Goal: Find contact information: Find contact information

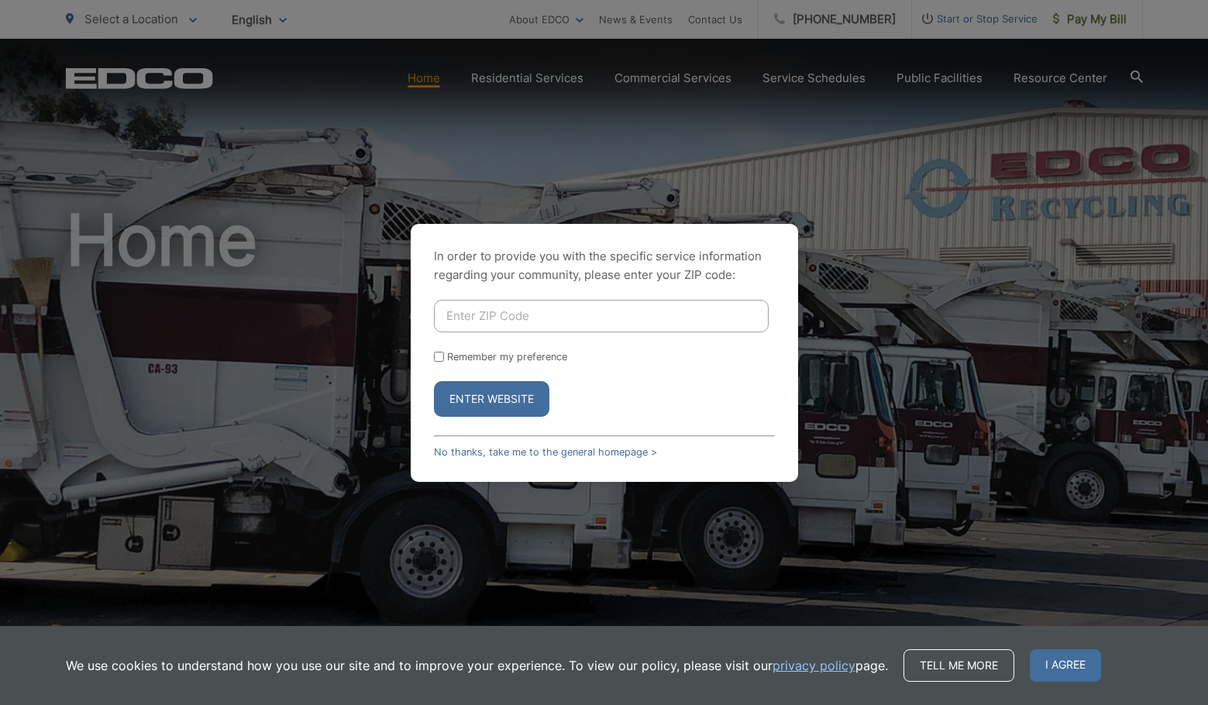
click at [484, 320] on input "Enter ZIP Code" at bounding box center [601, 316] width 335 height 33
type input "92028"
click at [456, 390] on button "Enter Website" at bounding box center [491, 399] width 115 height 36
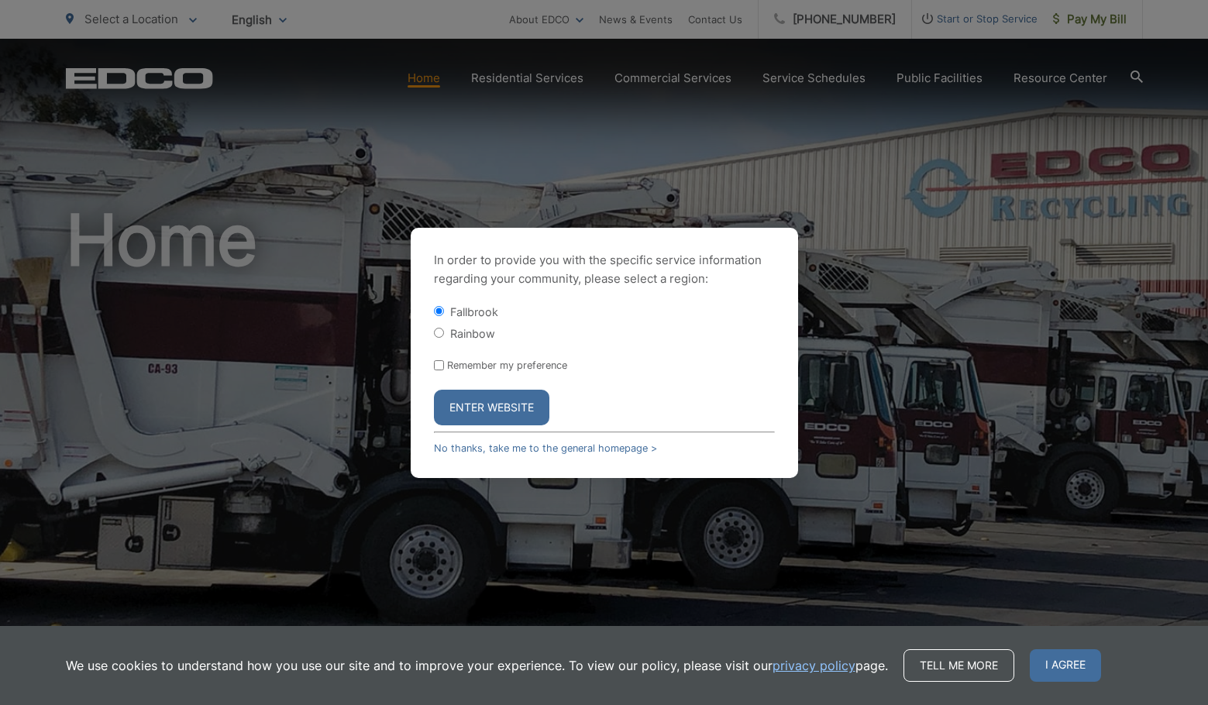
click at [471, 400] on button "Enter Website" at bounding box center [491, 408] width 115 height 36
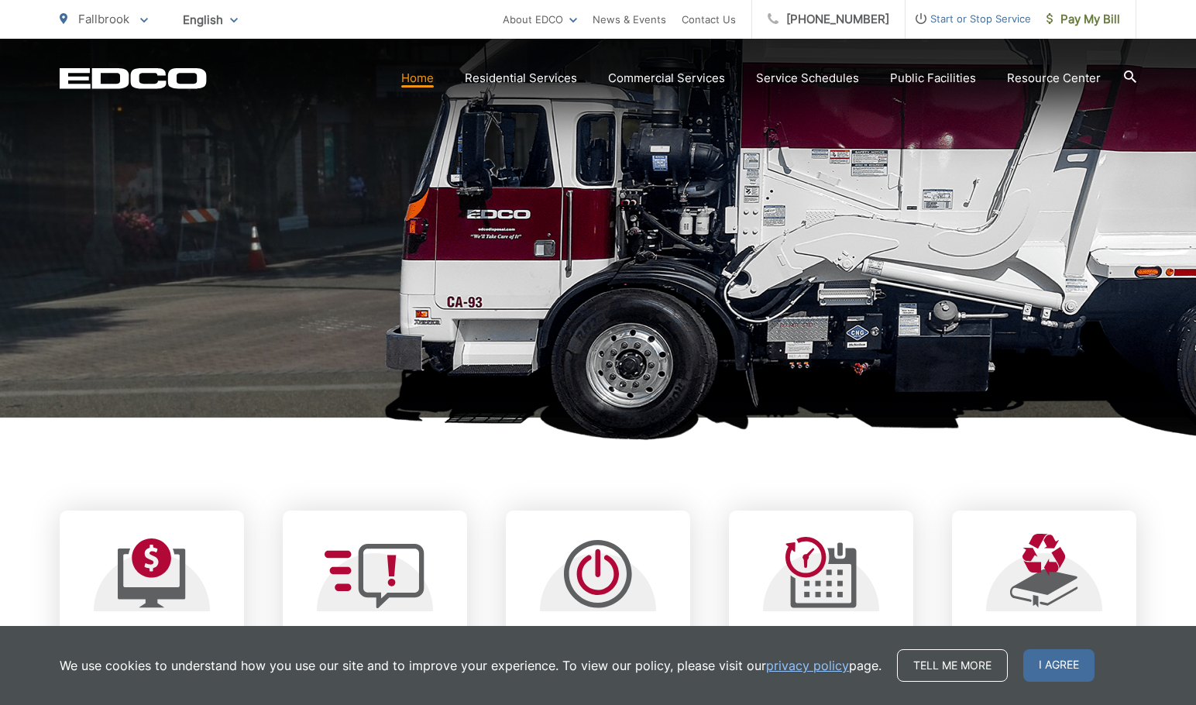
scroll to position [465, 0]
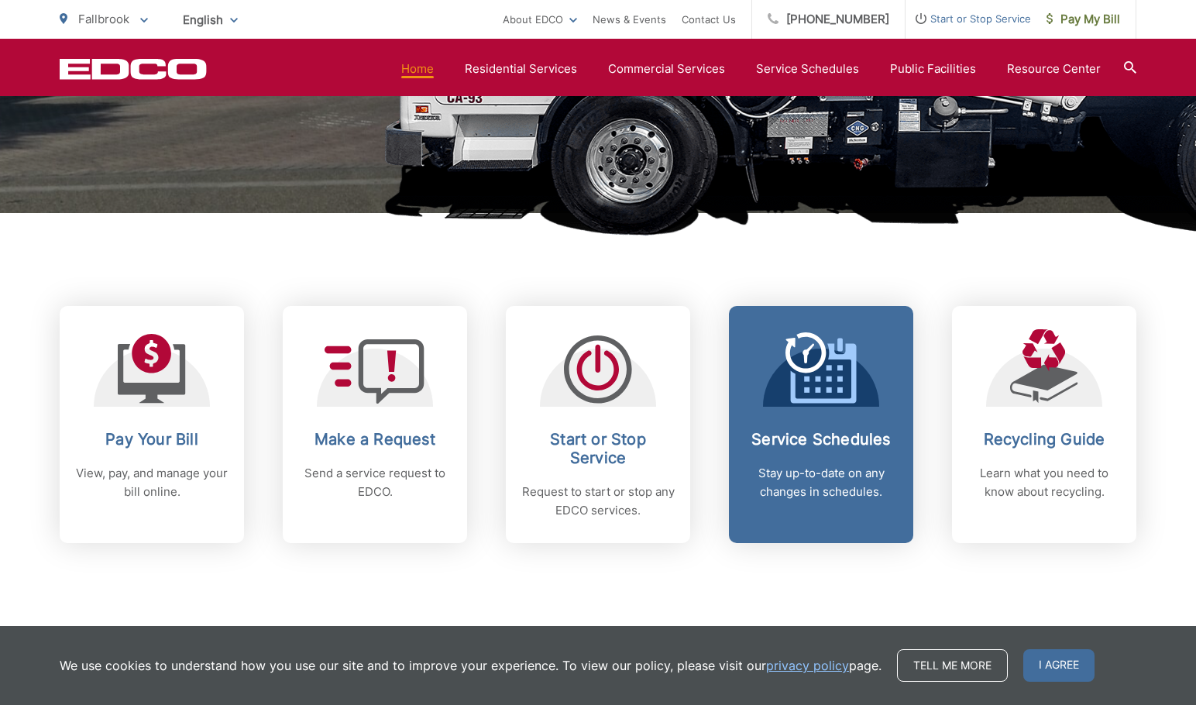
click at [802, 400] on icon at bounding box center [824, 374] width 66 height 60
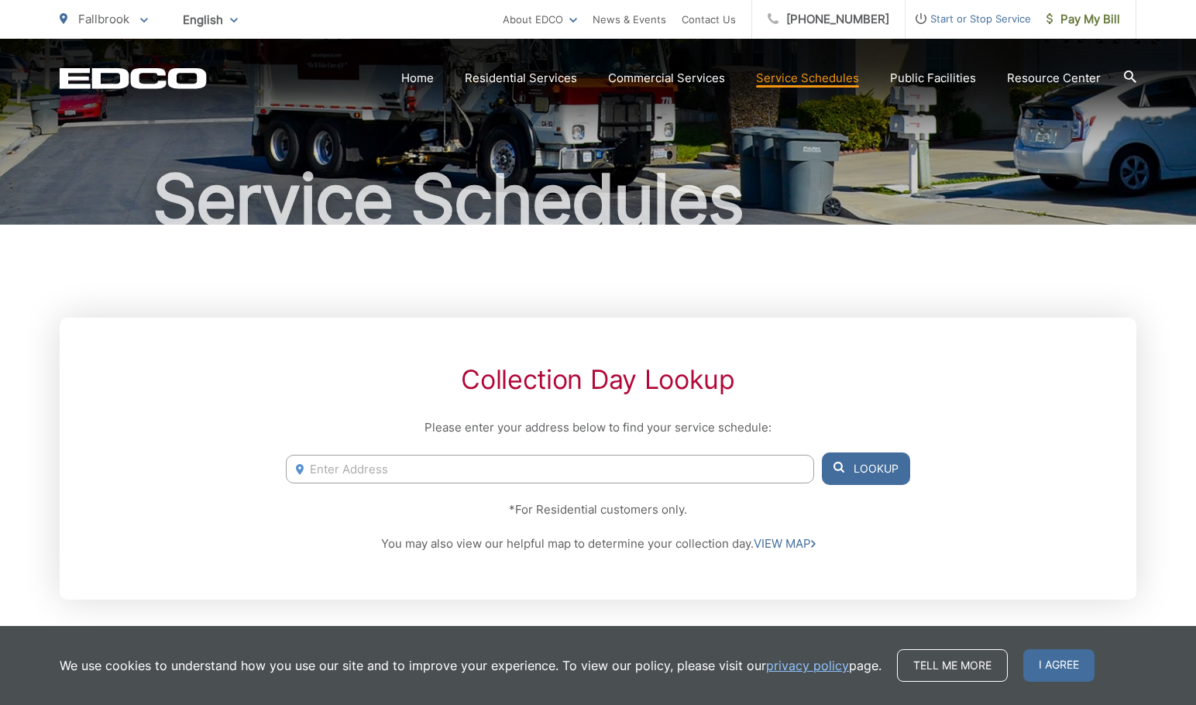
scroll to position [232, 0]
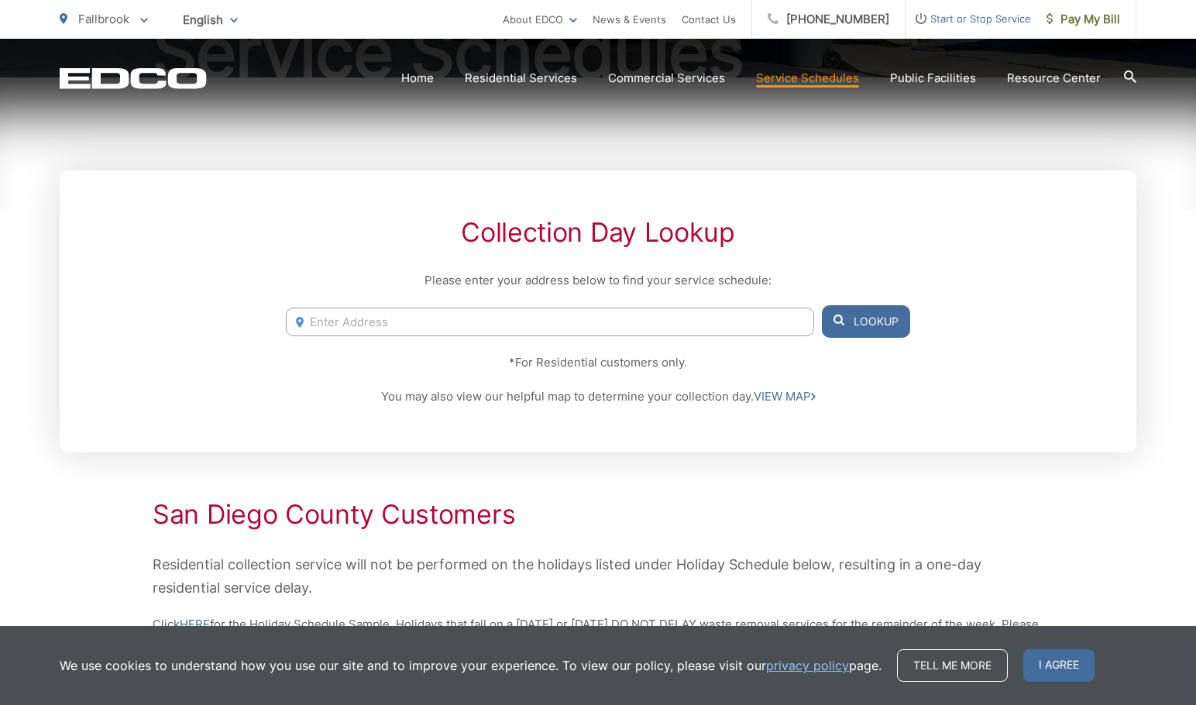
click at [342, 327] on input "Enter Address" at bounding box center [550, 322] width 528 height 29
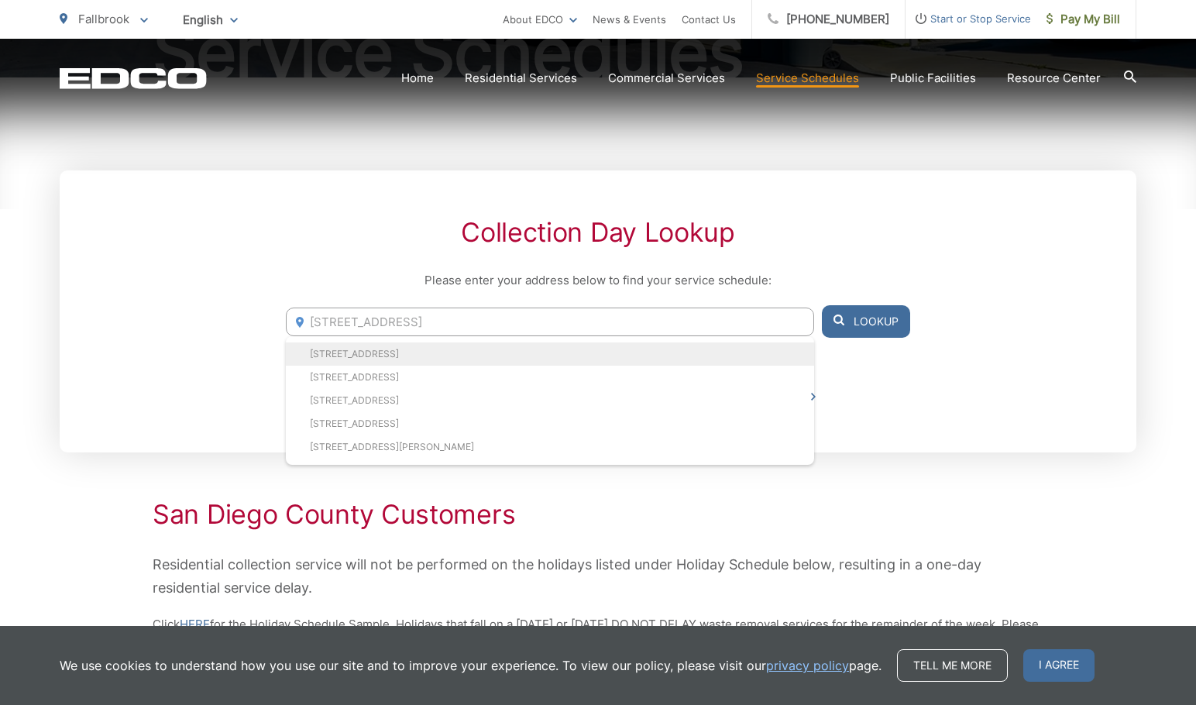
click at [353, 346] on li "4124 Lake Park Lane, Fallbrook, CA, 92028" at bounding box center [550, 353] width 528 height 23
type input "4124 Lake Park Lane, Fallbrook, CA, 92028"
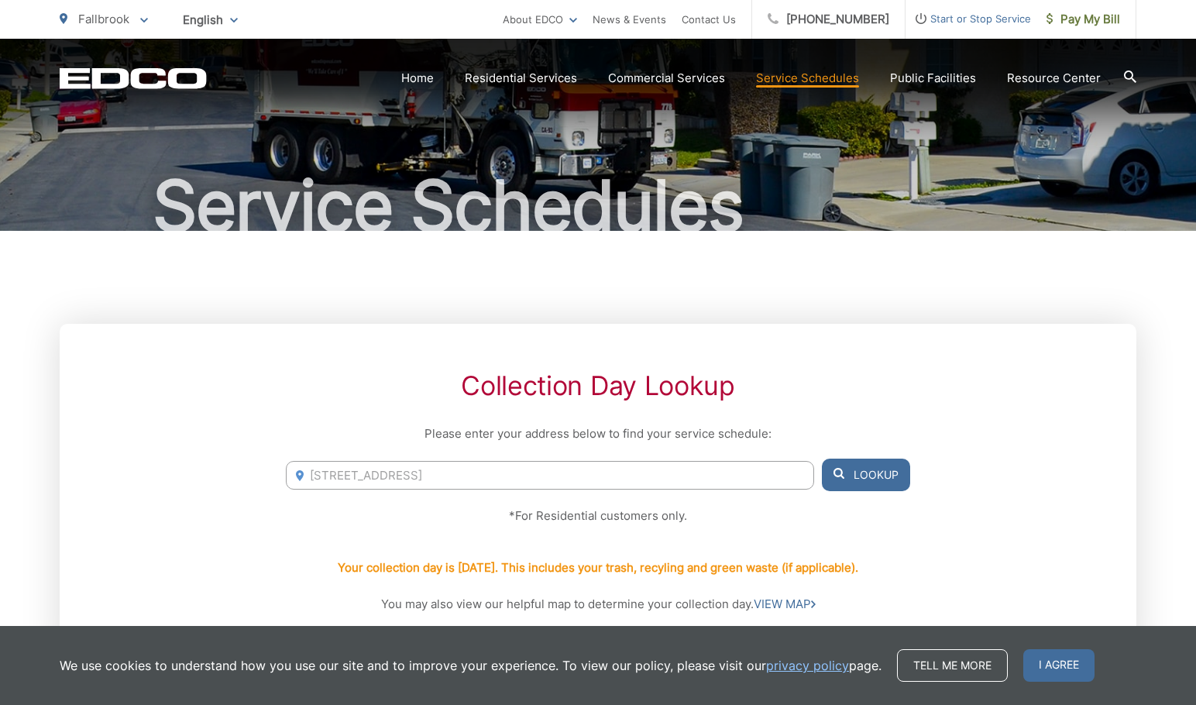
scroll to position [0, 0]
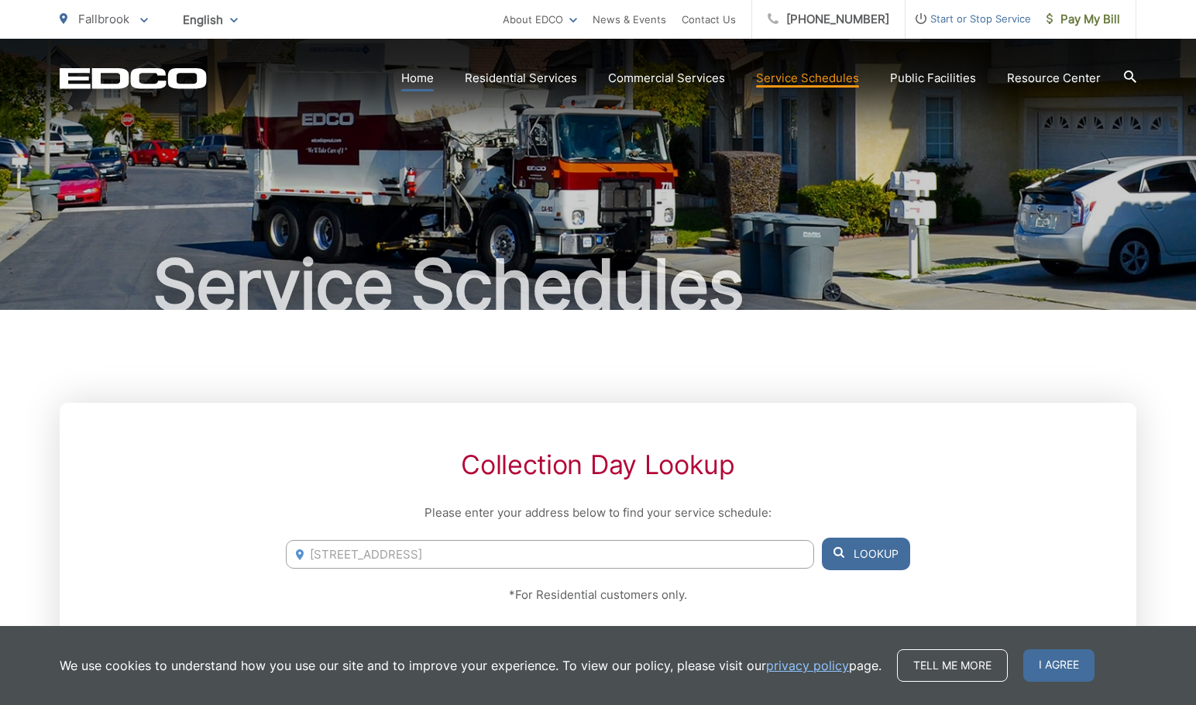
click at [425, 73] on link "Home" at bounding box center [417, 78] width 33 height 19
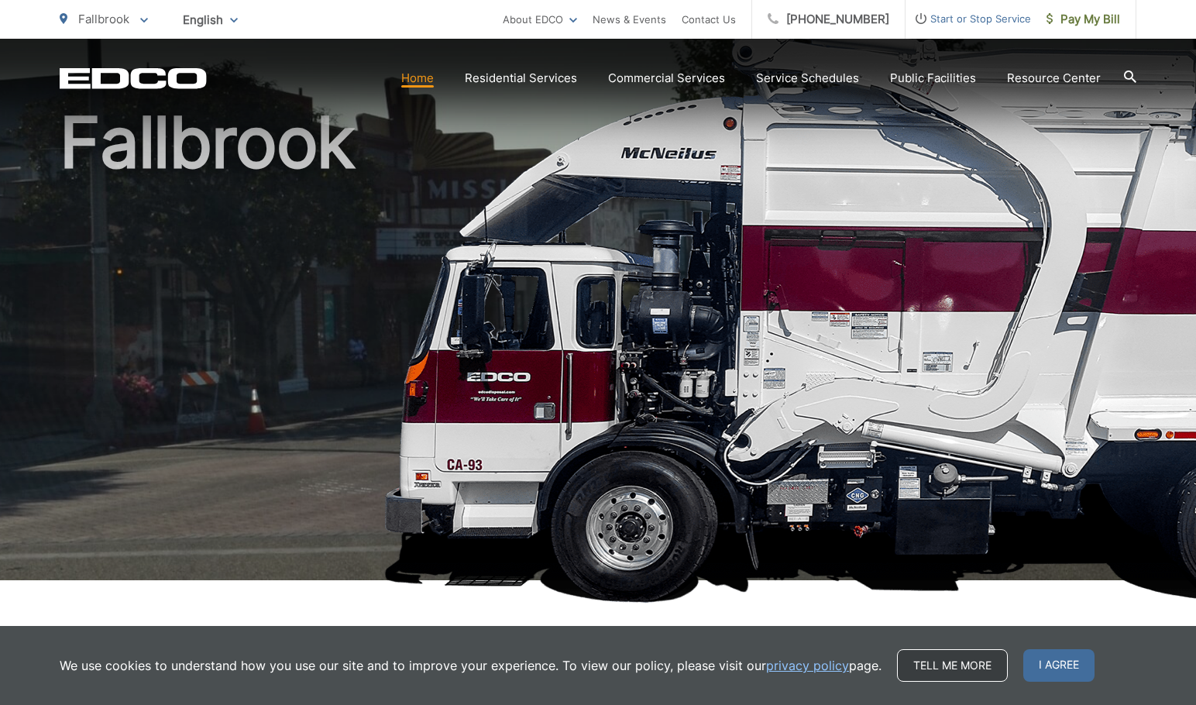
scroll to position [310, 0]
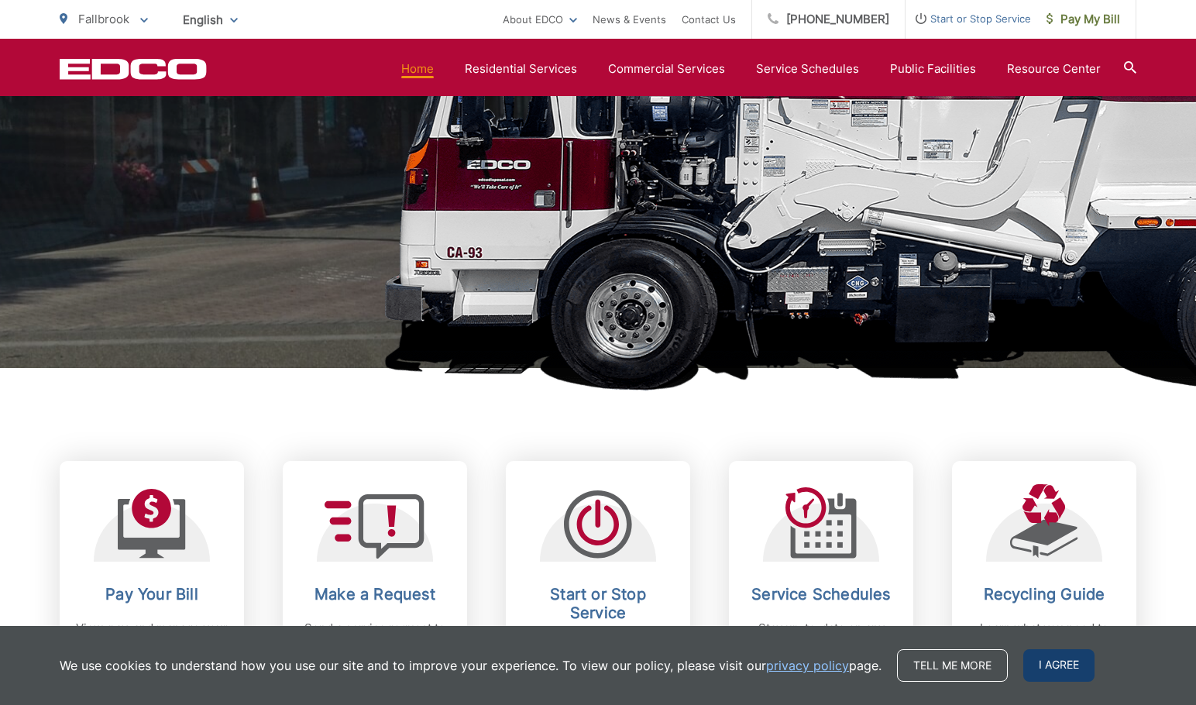
click at [1040, 669] on span "I agree" at bounding box center [1059, 665] width 71 height 33
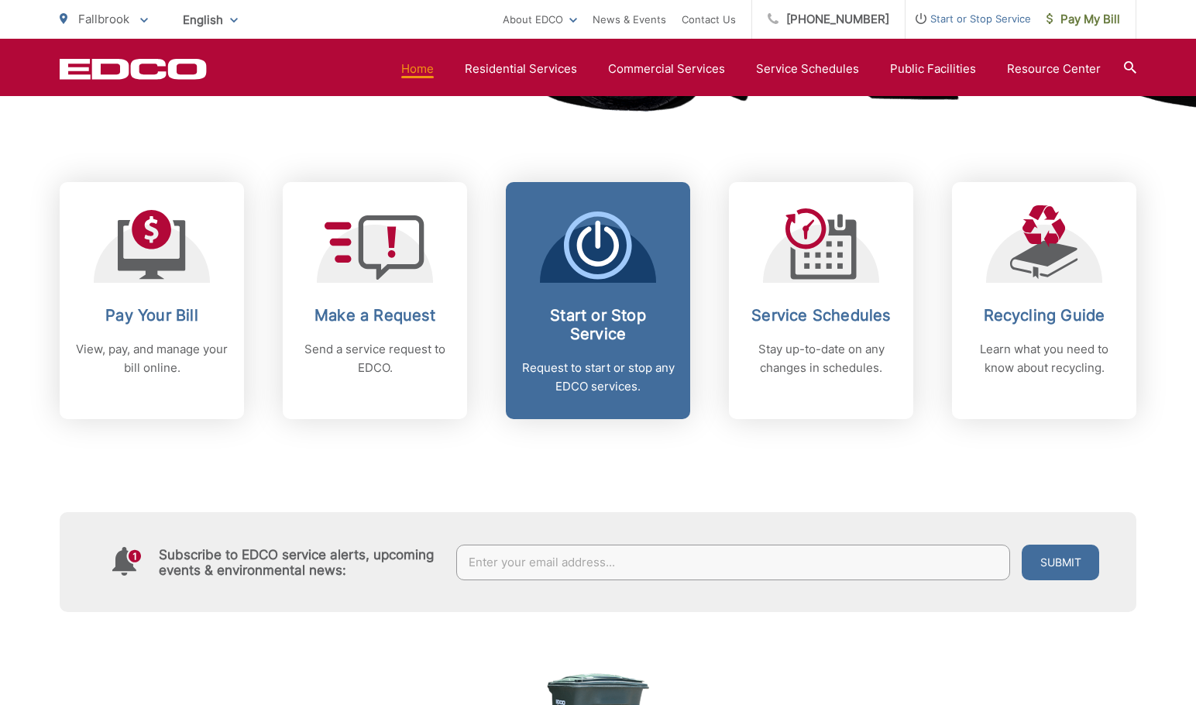
scroll to position [542, 0]
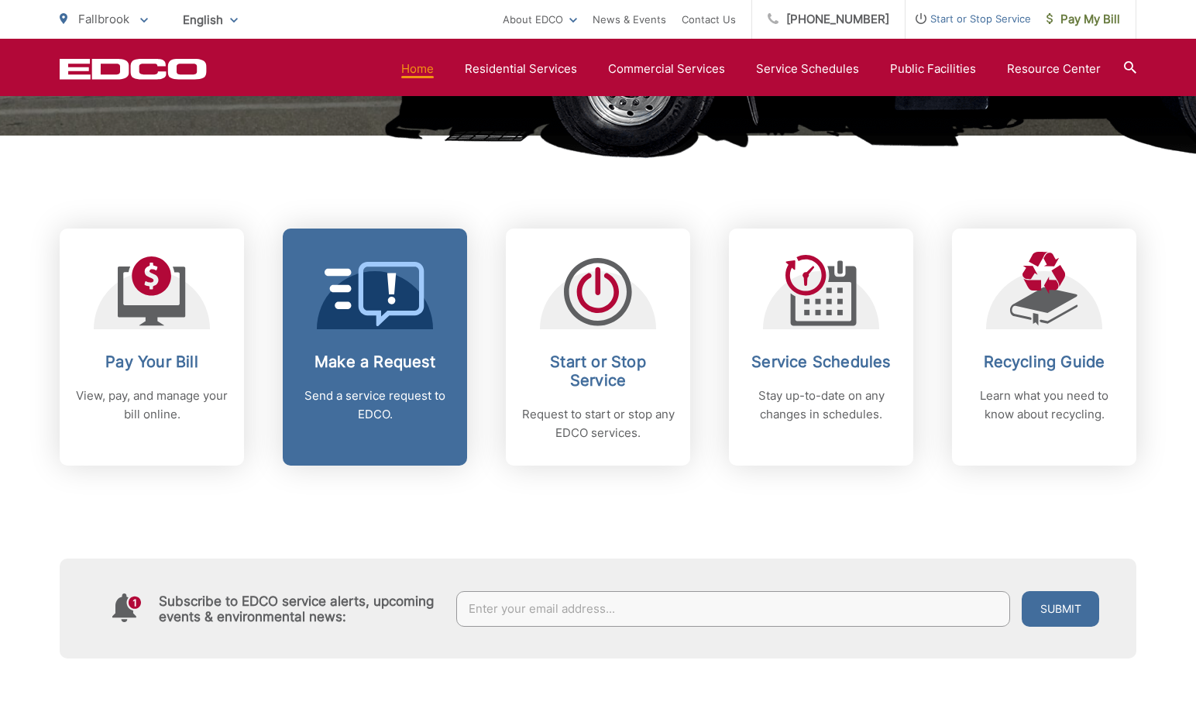
click at [382, 303] on icon at bounding box center [375, 294] width 101 height 64
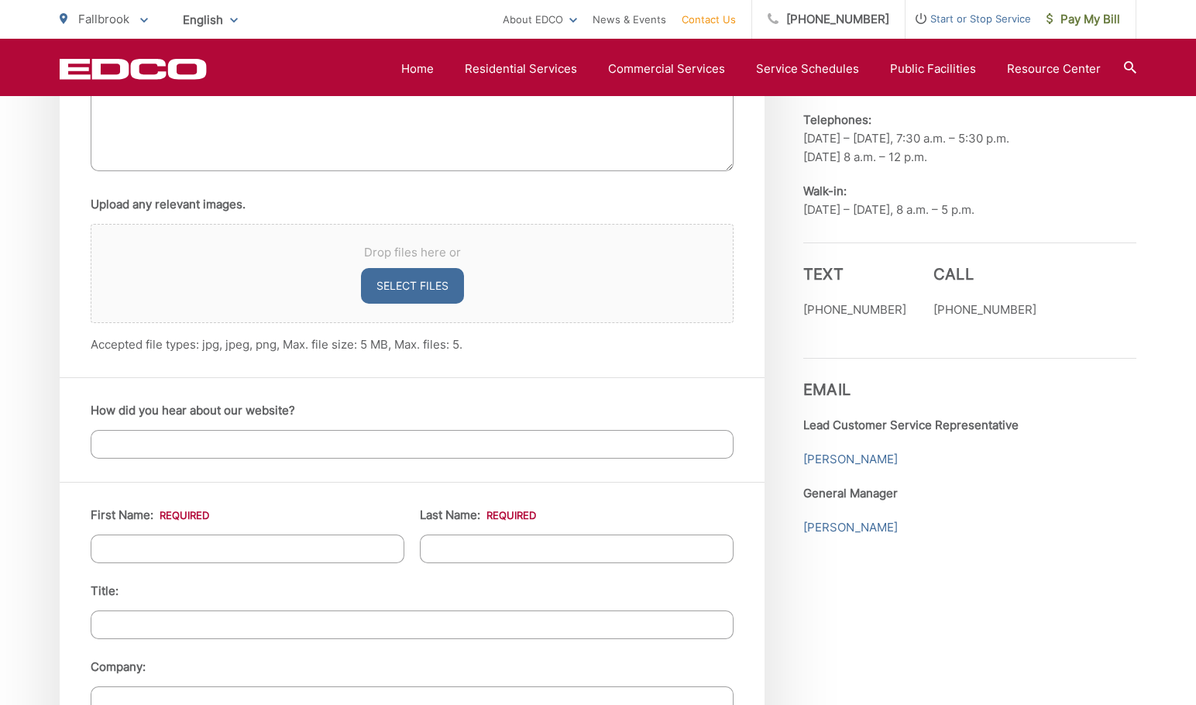
scroll to position [1240, 0]
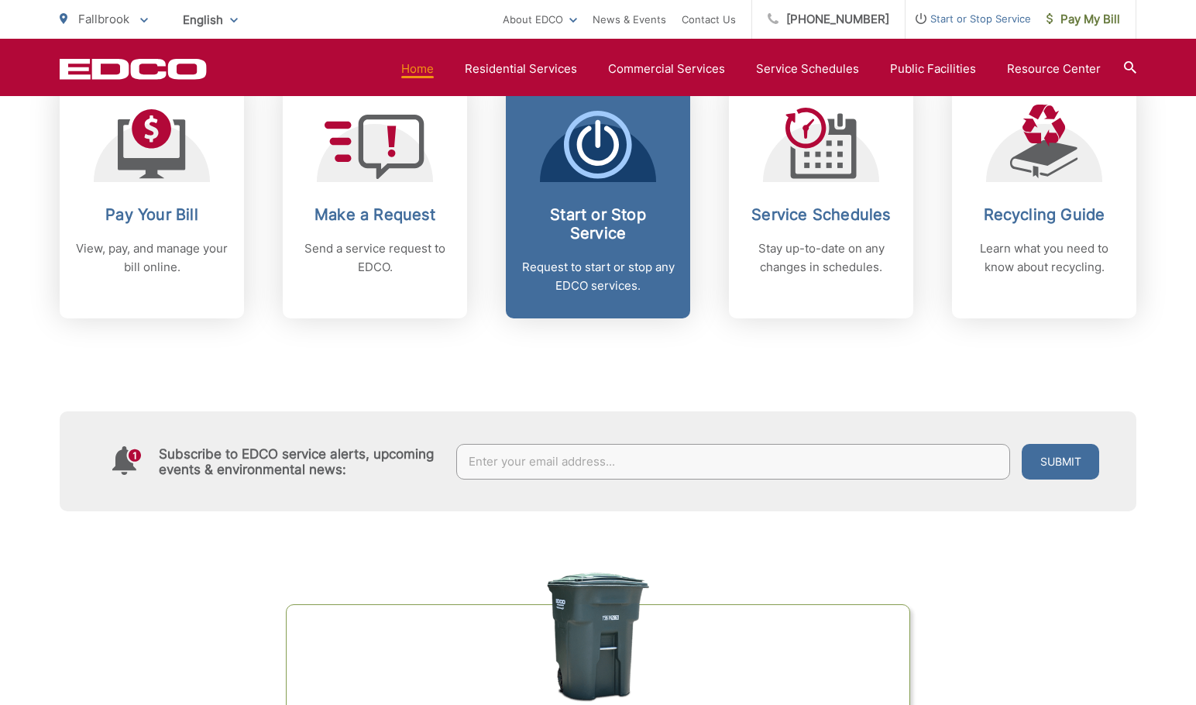
scroll to position [697, 0]
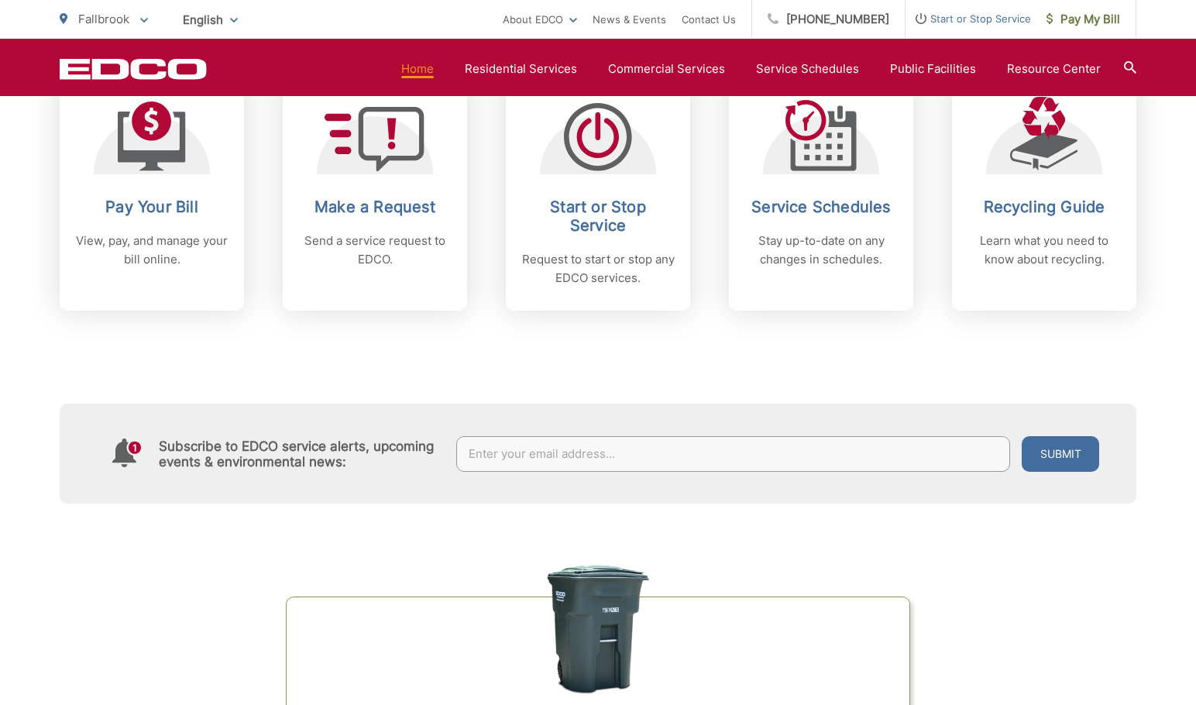
click at [578, 451] on input "text" at bounding box center [733, 454] width 555 height 36
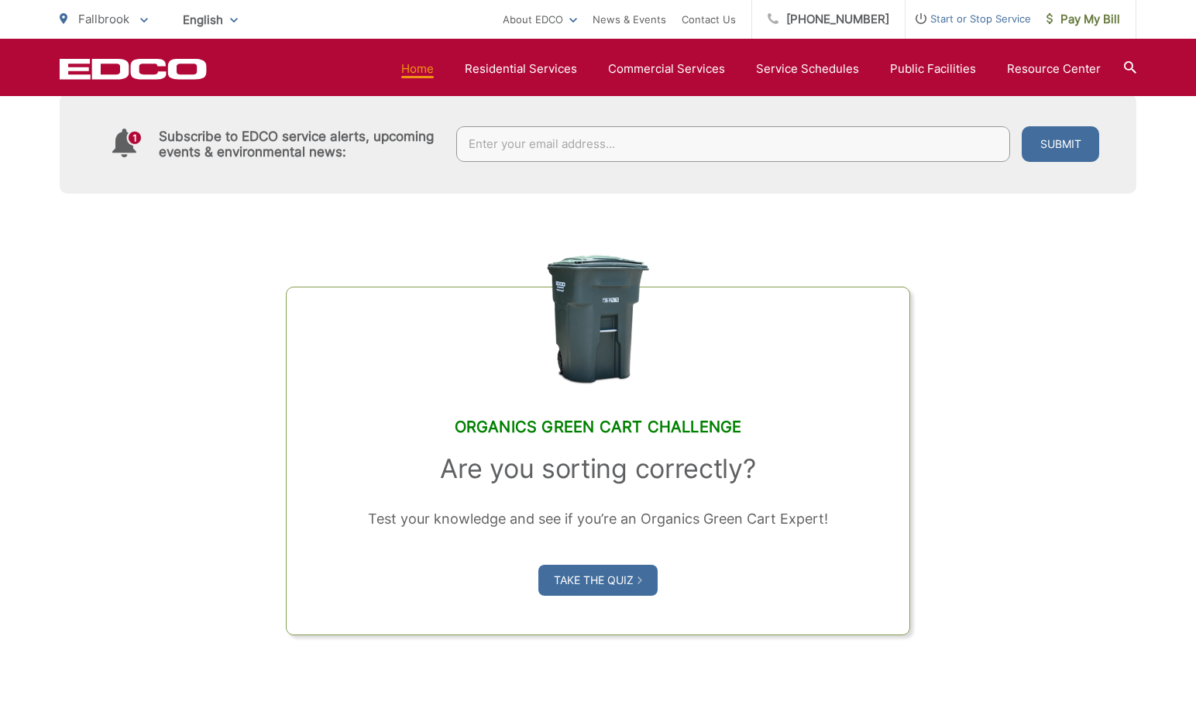
scroll to position [1395, 0]
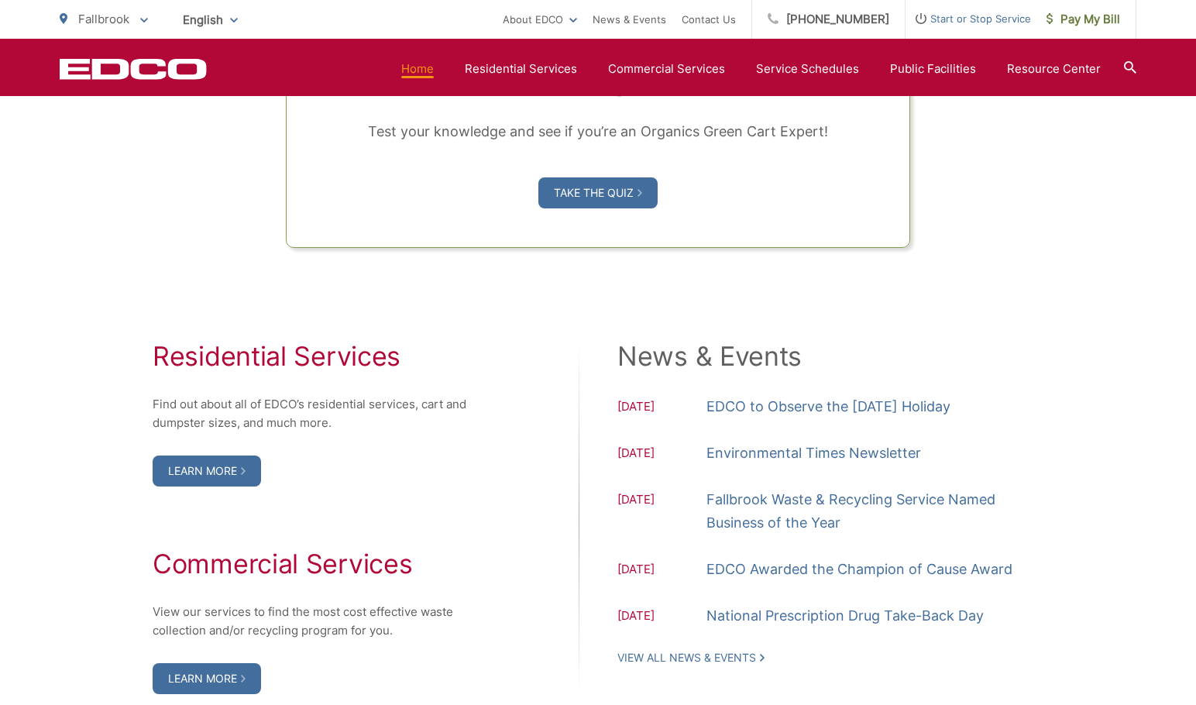
click at [1093, 175] on div "Organics Green Cart Challenge Are you sorting correctly? Test your knowledge an…" at bounding box center [598, 27] width 1077 height 442
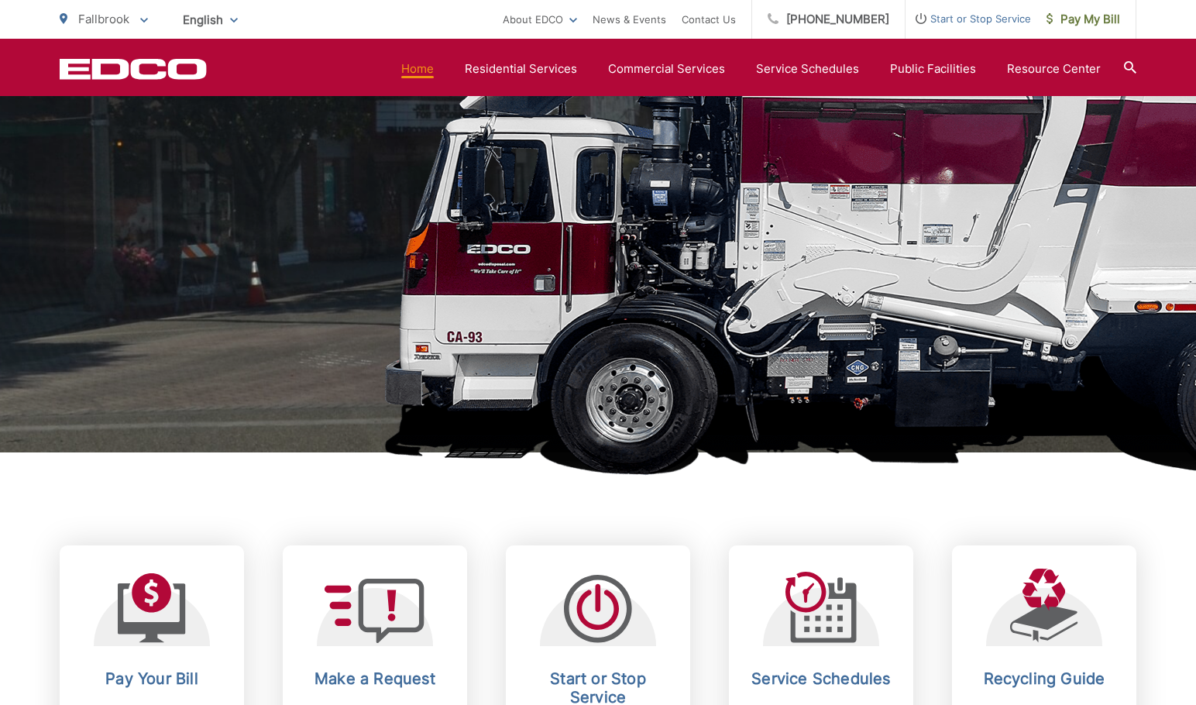
scroll to position [59, 0]
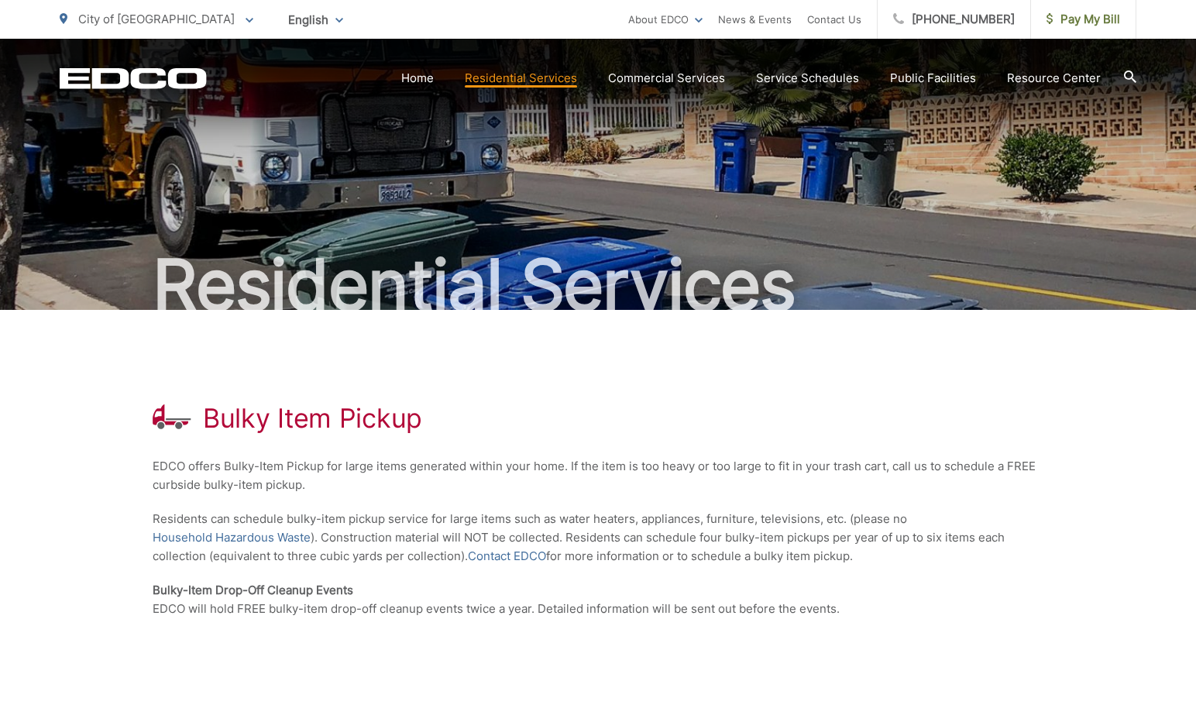
click at [166, 19] on p "City of [GEOGRAPHIC_DATA]" at bounding box center [157, 19] width 194 height 19
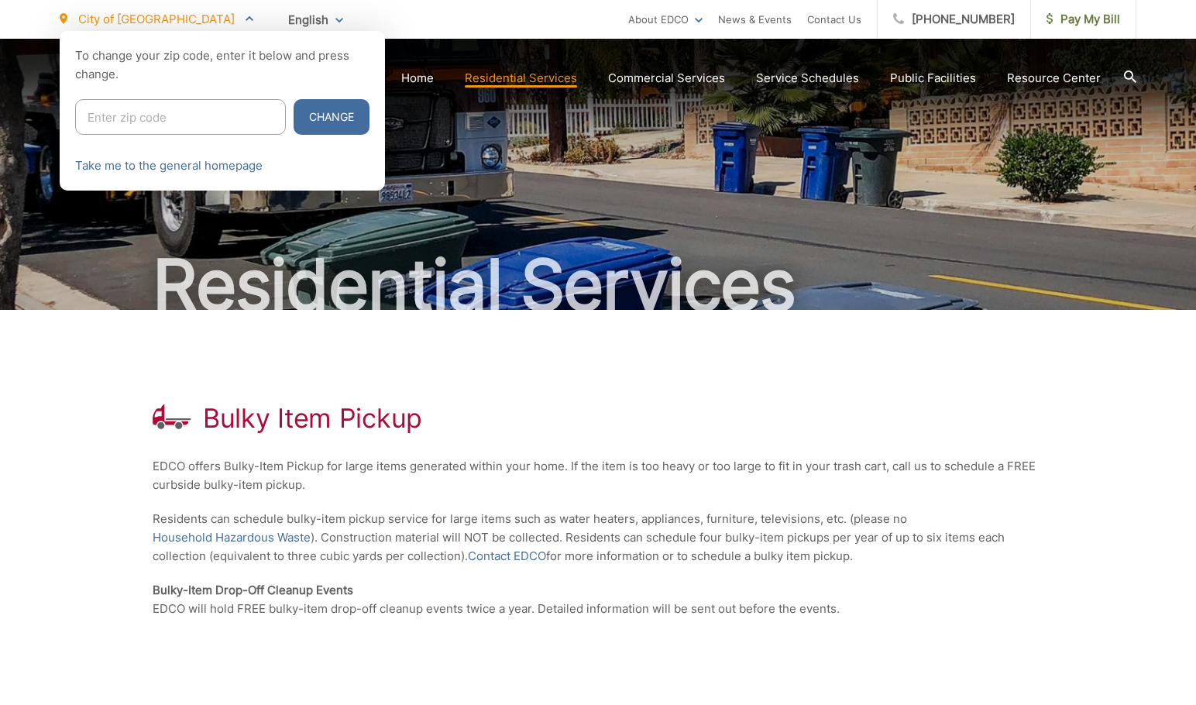
click at [126, 119] on input "Enter zip code" at bounding box center [180, 117] width 211 height 36
type input "92028"
click at [294, 113] on button "Change" at bounding box center [332, 117] width 76 height 36
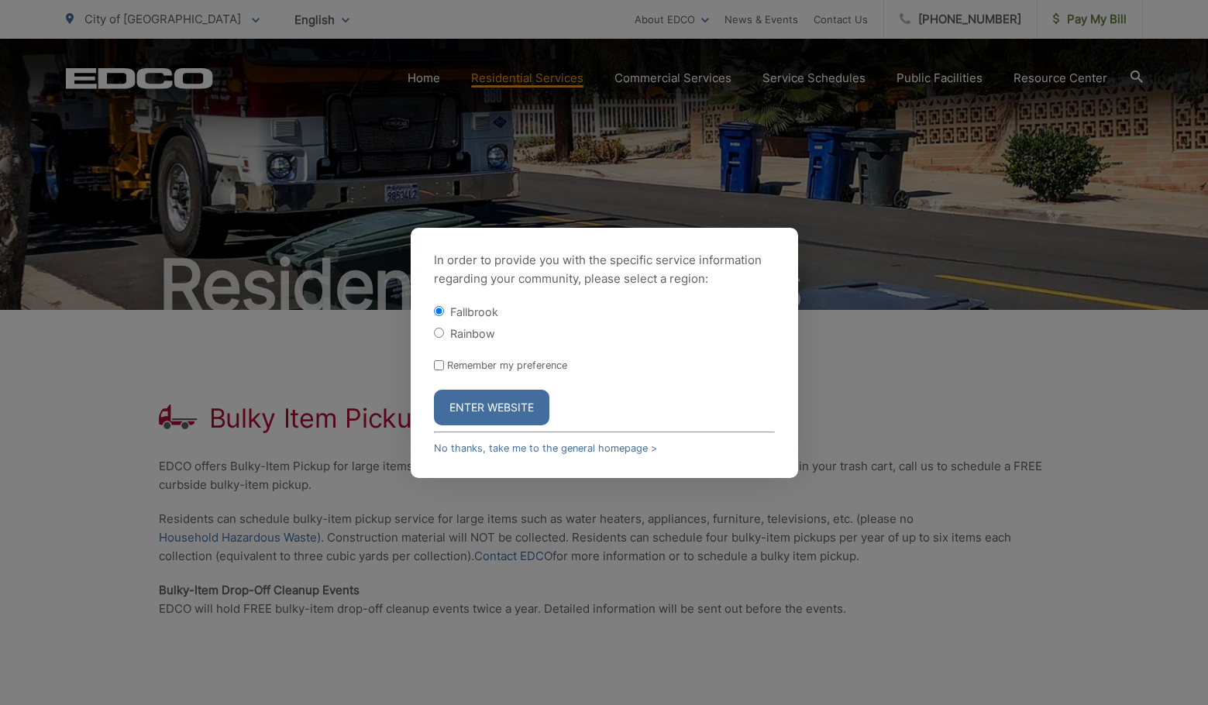
click at [456, 416] on button "Enter Website" at bounding box center [491, 408] width 115 height 36
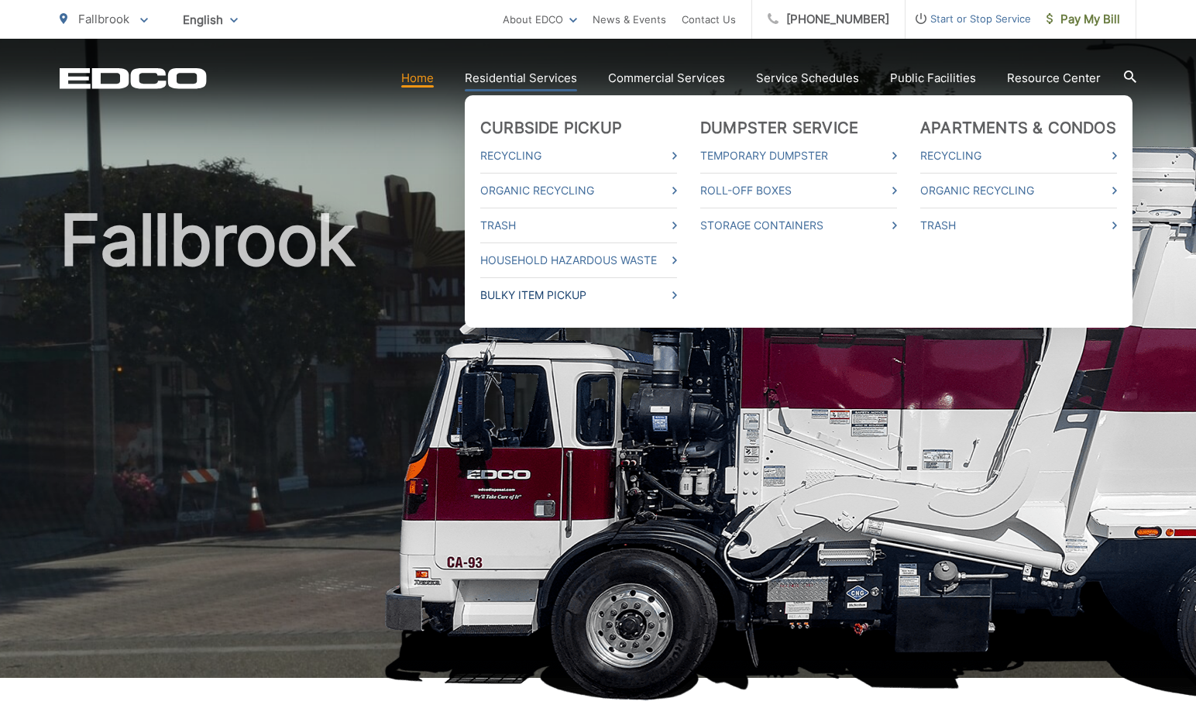
click at [593, 298] on link "Bulky Item Pickup" at bounding box center [578, 295] width 197 height 19
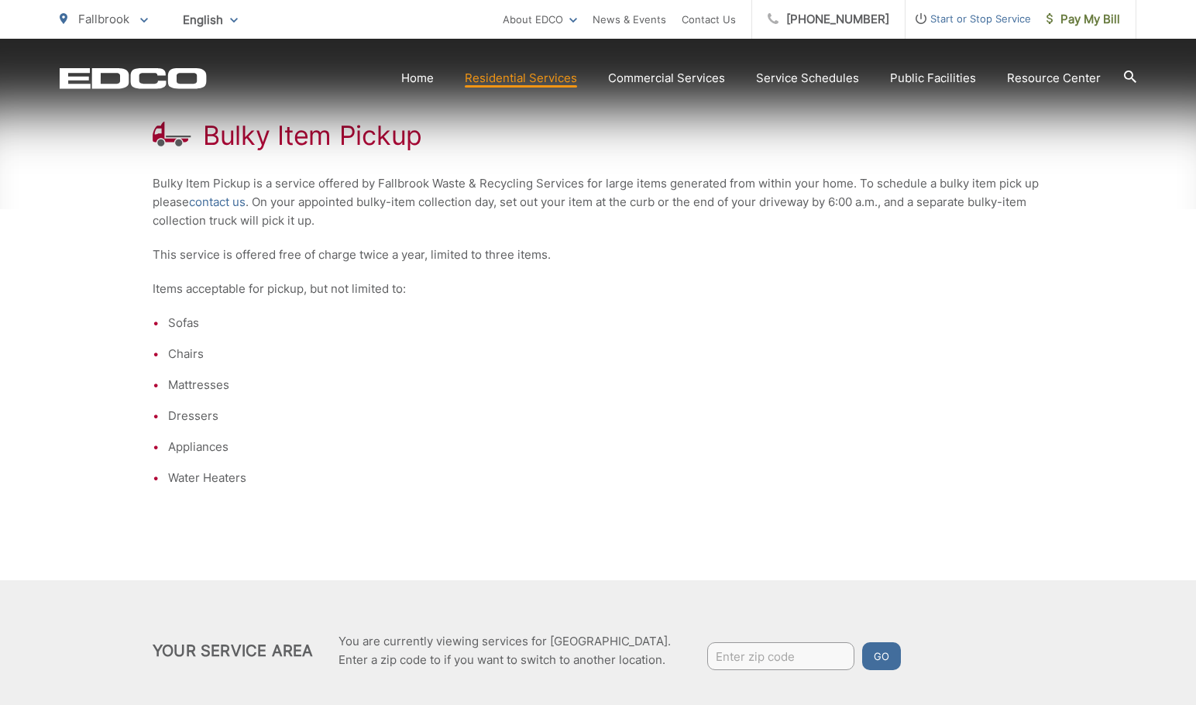
scroll to position [310, 0]
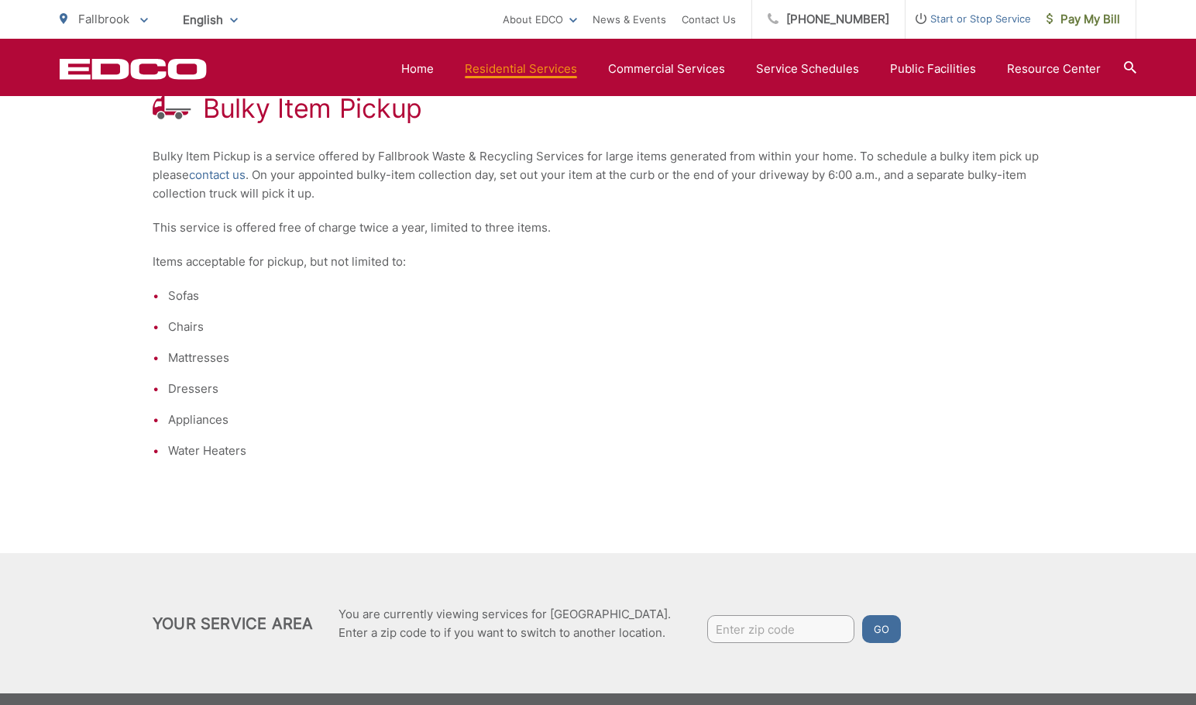
click at [529, 324] on li "Chairs" at bounding box center [606, 327] width 876 height 19
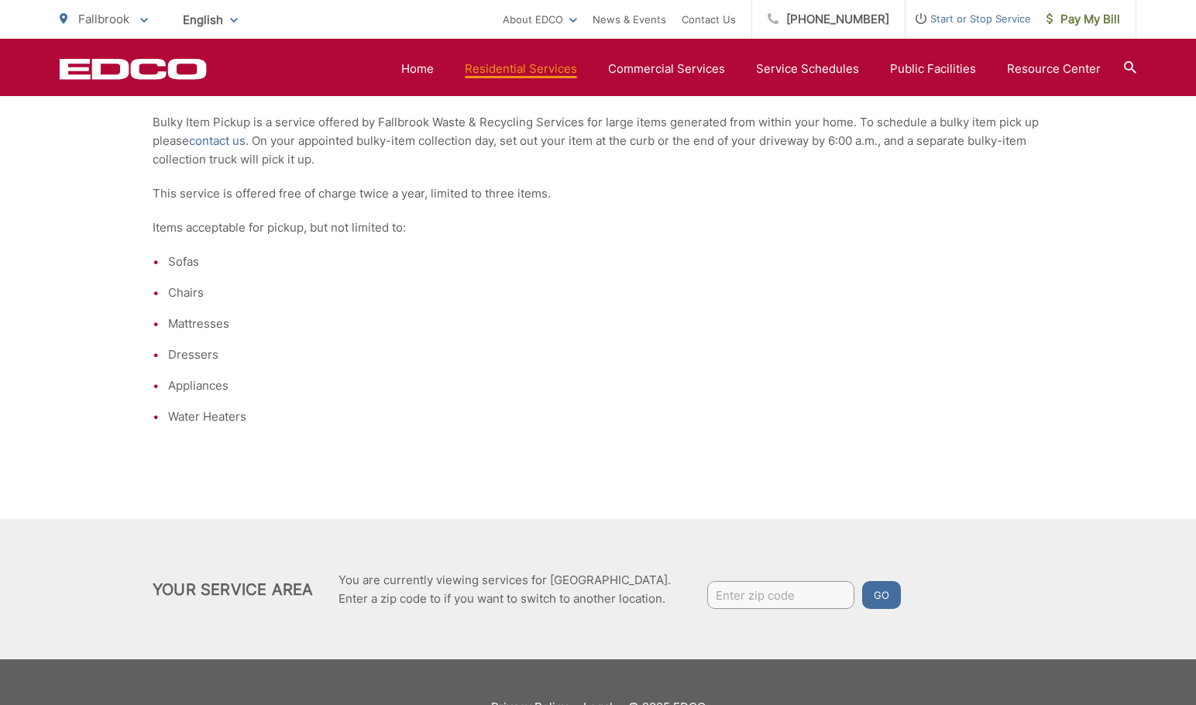
scroll to position [317, 0]
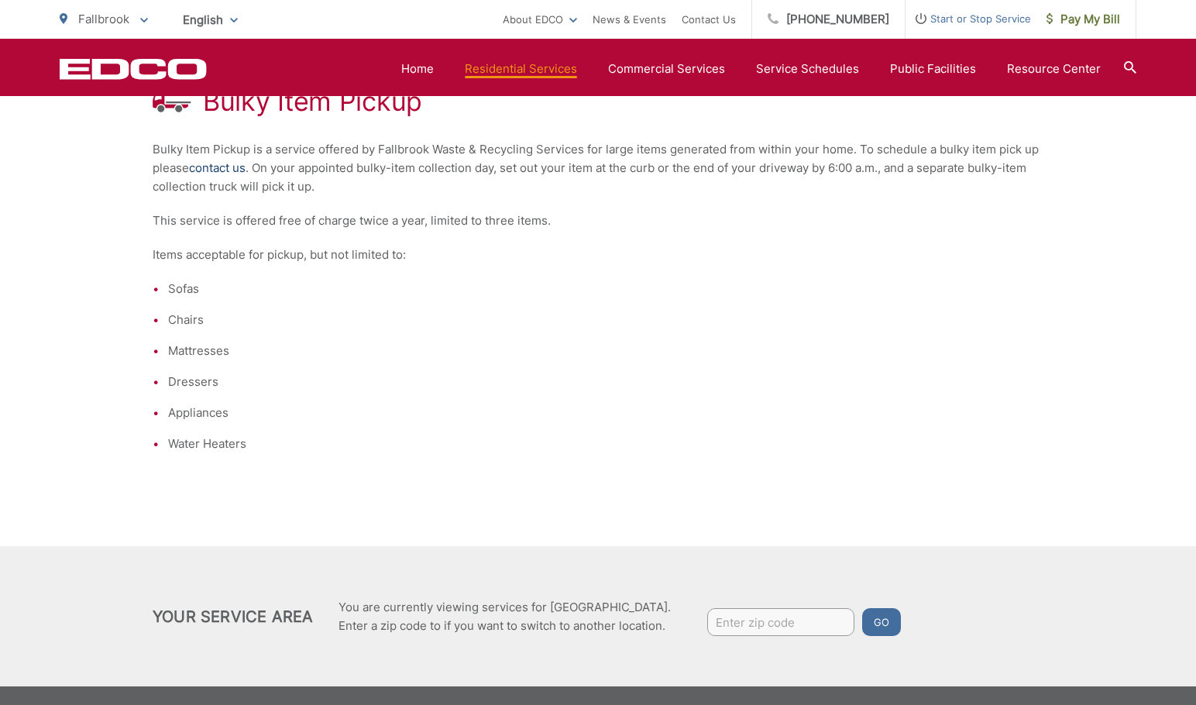
click at [217, 169] on link "contact us" at bounding box center [217, 168] width 57 height 19
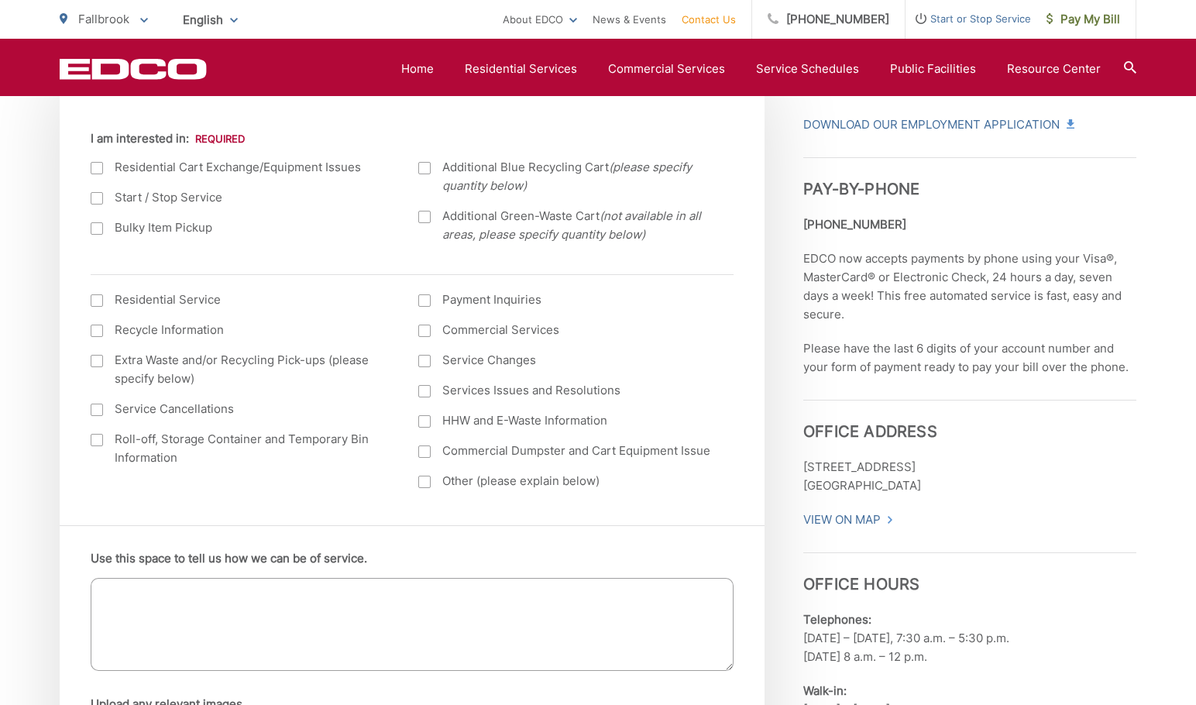
scroll to position [852, 0]
